Goal: Task Accomplishment & Management: Manage account settings

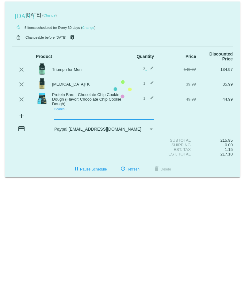
click at [69, 119] on mat-card "[DATE] [DATE] ( Change ) autorenew 5 items scheduled for Every 30 days ( Change…" at bounding box center [122, 90] width 235 height 176
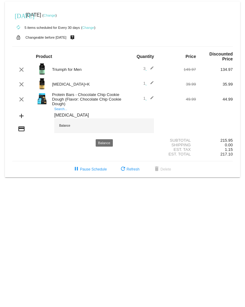
type input "[MEDICAL_DATA]"
click at [66, 128] on div "Balance" at bounding box center [104, 125] width 100 height 15
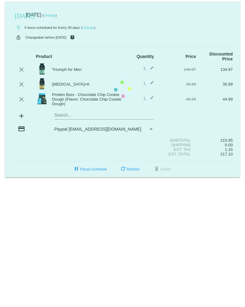
click at [151, 68] on mat-card "[DATE] [DATE] ( Change ) autorenew 5 items scheduled for Every 30 days ( Change…" at bounding box center [122, 90] width 235 height 176
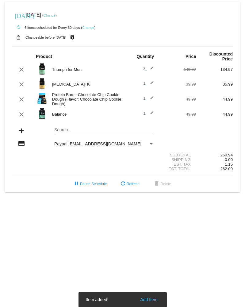
click at [151, 68] on mat-icon "edit" at bounding box center [150, 69] width 7 height 7
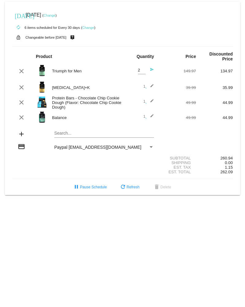
click at [143, 73] on input "2" at bounding box center [142, 70] width 8 height 5
type input "3"
click at [143, 70] on input "3" at bounding box center [142, 70] width 8 height 5
click at [152, 70] on mat-icon "send" at bounding box center [150, 71] width 7 height 7
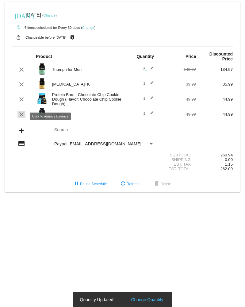
click at [18, 115] on mat-icon "clear" at bounding box center [21, 114] width 7 height 7
